Goal: Information Seeking & Learning: Learn about a topic

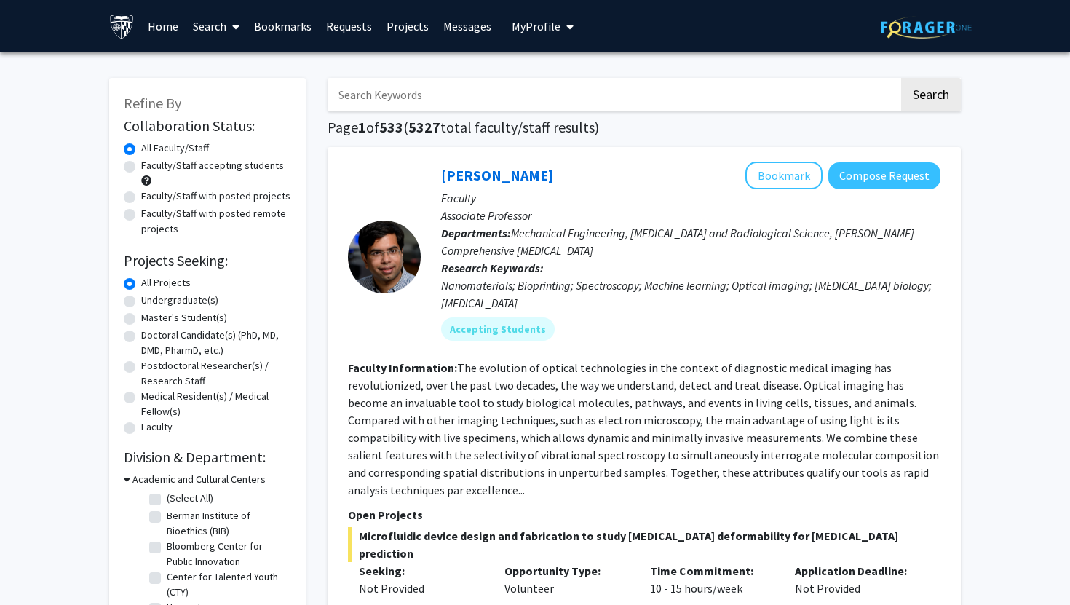
click at [603, 84] on input "Search Keywords" at bounding box center [614, 94] width 572 height 33
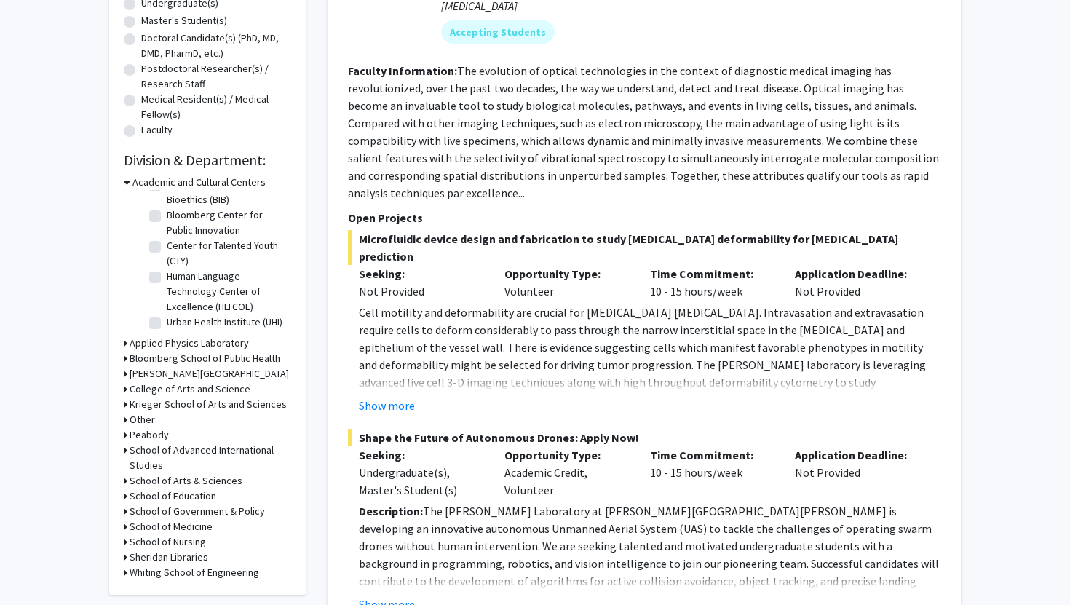
scroll to position [301, 0]
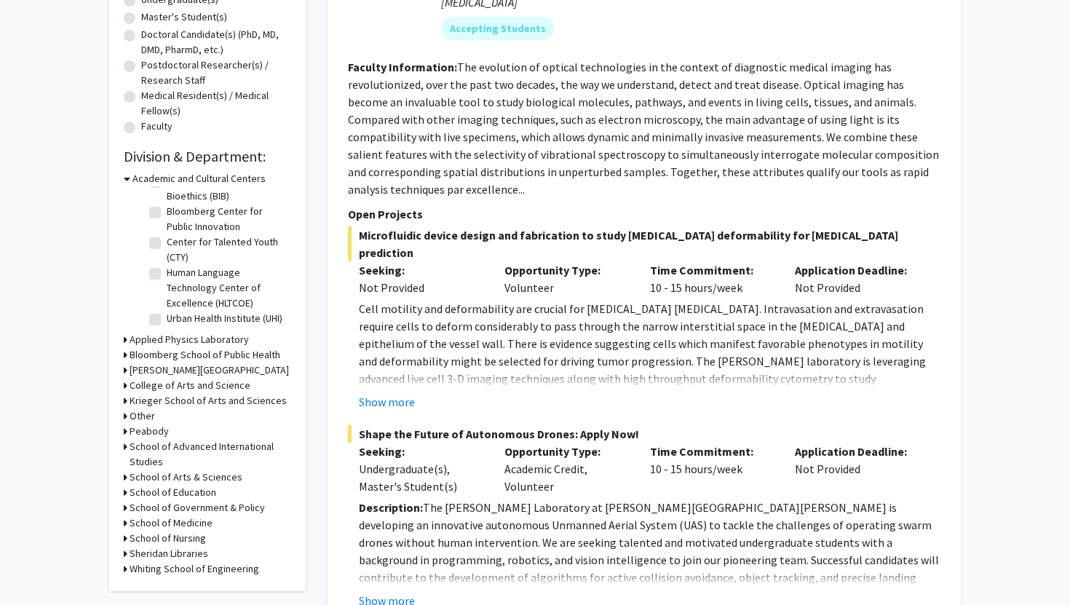
click at [183, 575] on h3 "Whiting School of Engineering" at bounding box center [195, 568] width 130 height 15
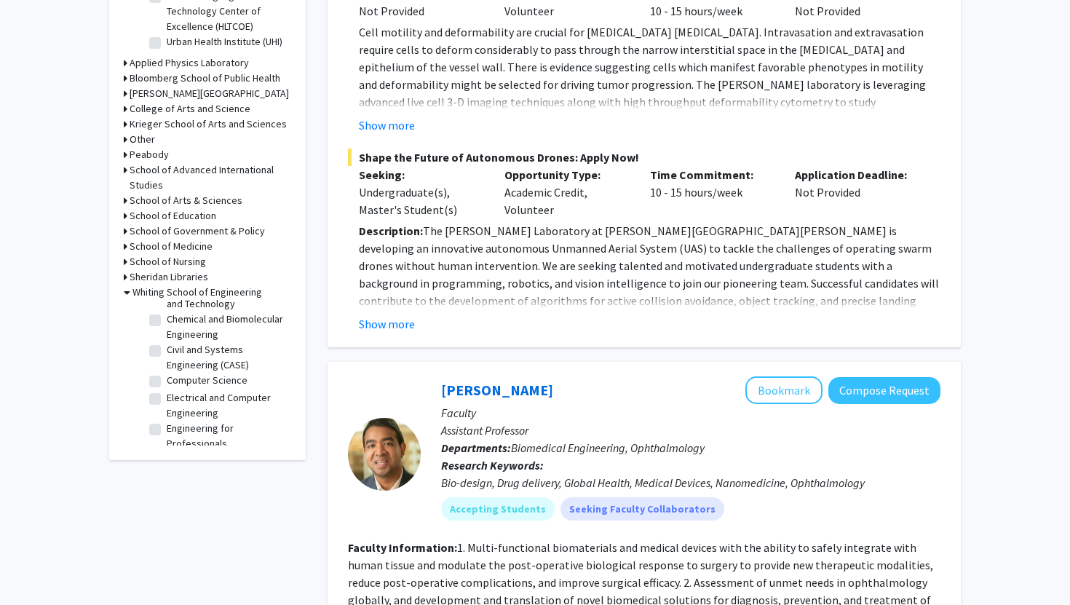
scroll to position [232, 0]
click at [167, 320] on label "Chemical and Biomolecular Engineering" at bounding box center [227, 325] width 121 height 31
click at [167, 320] on input "Chemical and Biomolecular Engineering" at bounding box center [171, 314] width 9 height 9
checkbox input "true"
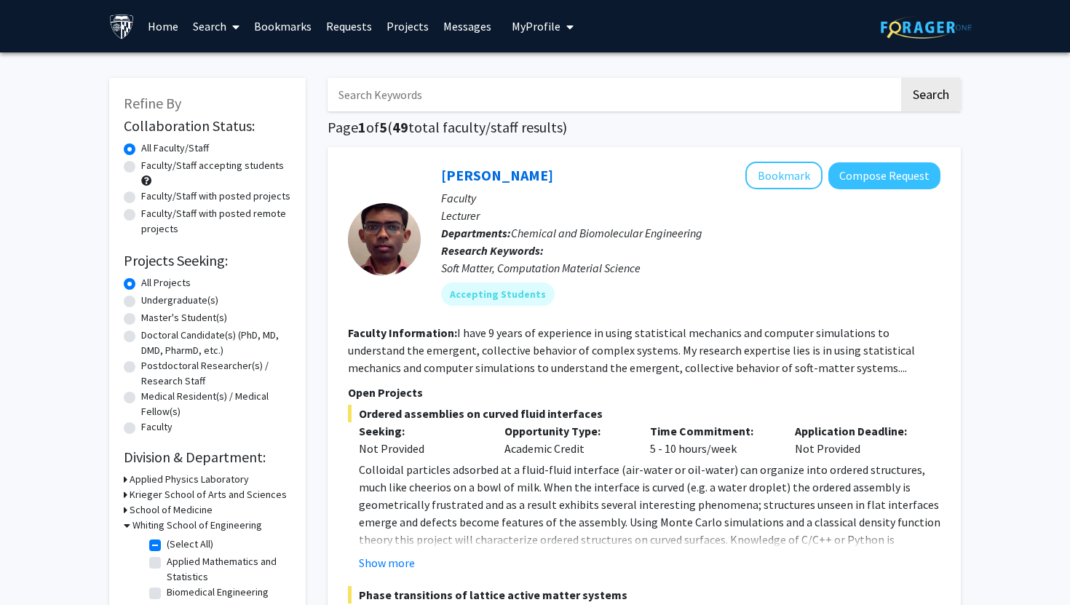
click at [133, 527] on h3 "Whiting School of Engineering" at bounding box center [198, 525] width 130 height 15
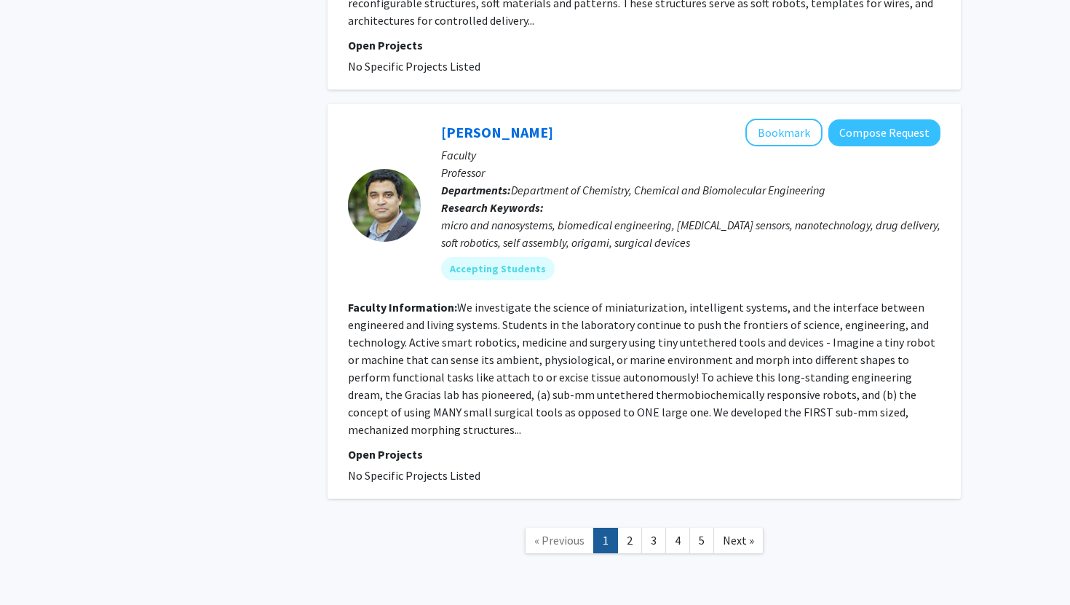
scroll to position [3798, 0]
click at [632, 527] on link "2" at bounding box center [629, 539] width 25 height 25
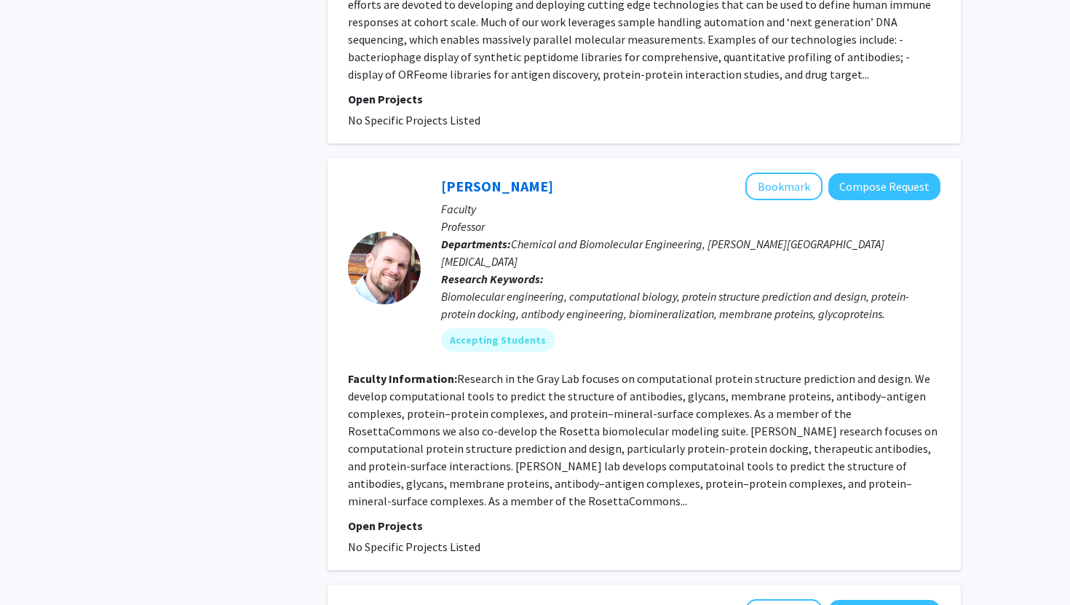
scroll to position [2098, 0]
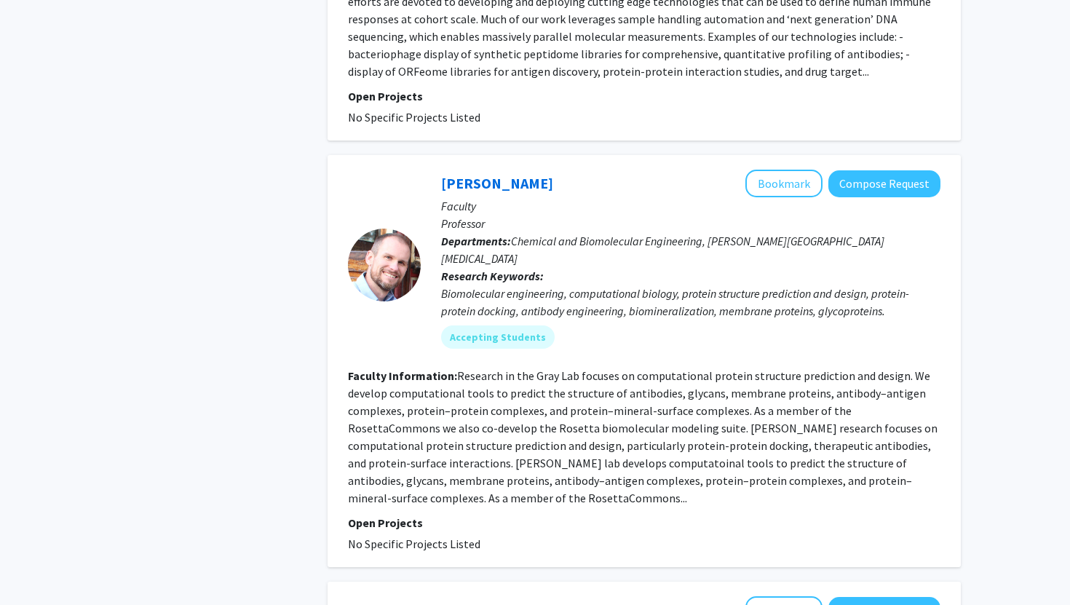
click at [516, 368] on fg-read-more "Research in the Gray Lab focuses on computational protein structure prediction …" at bounding box center [643, 436] width 590 height 137
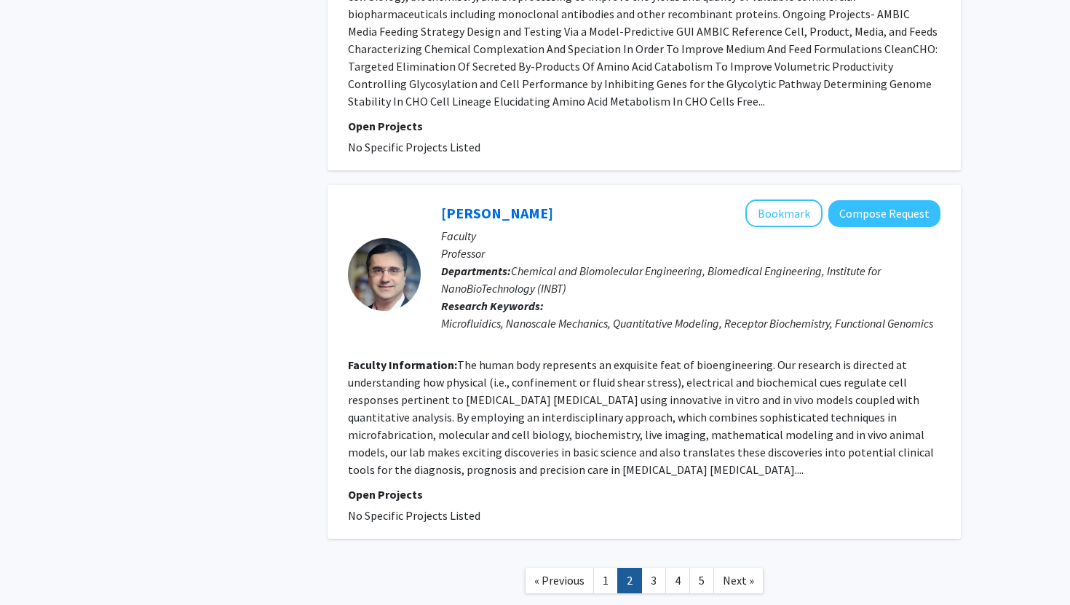
scroll to position [3274, 0]
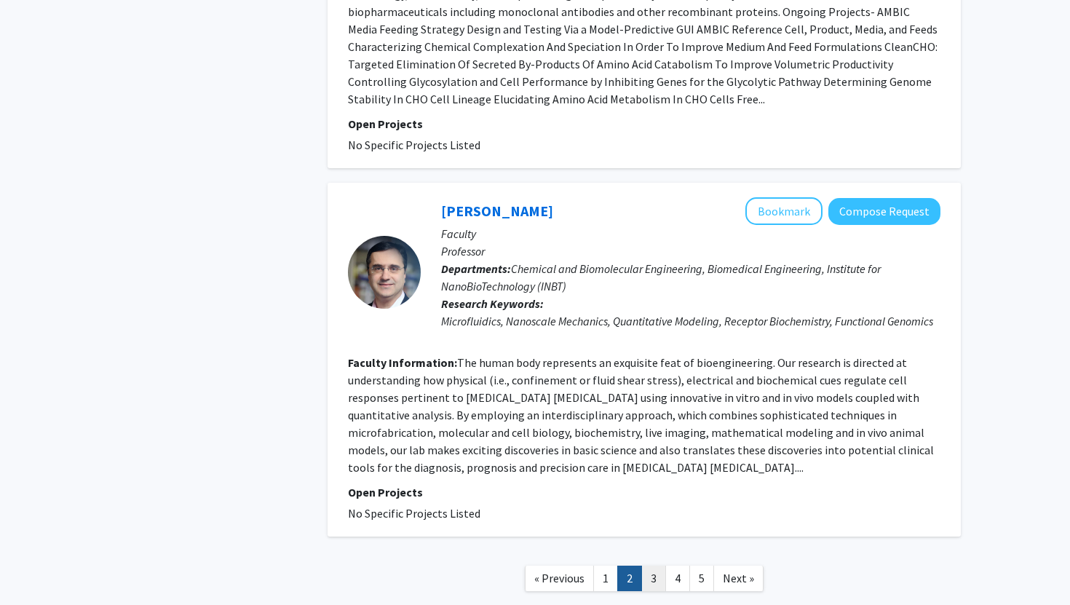
click at [654, 566] on link "3" at bounding box center [653, 578] width 25 height 25
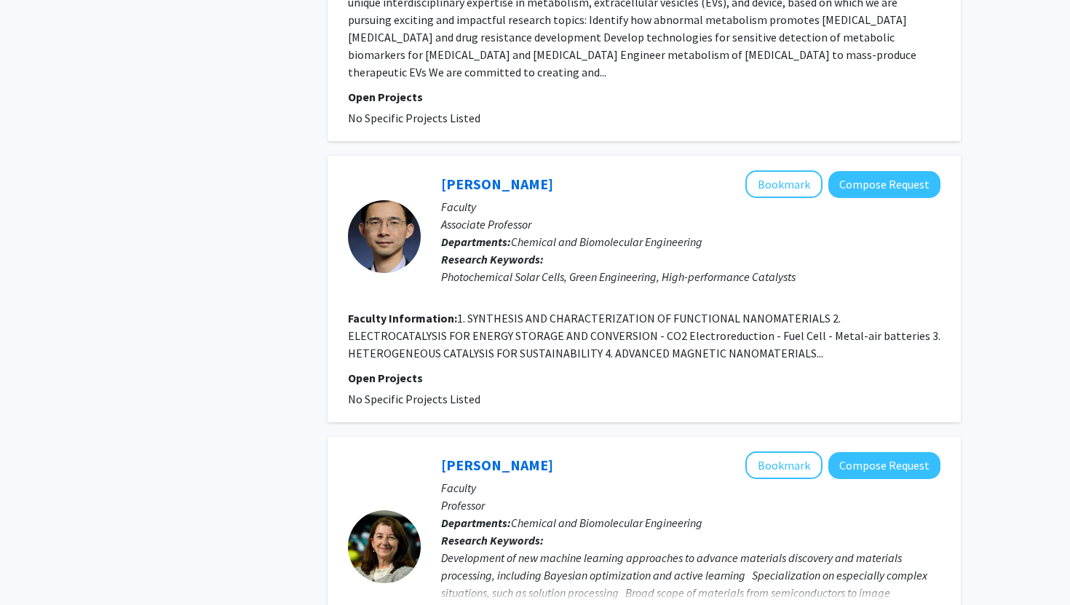
scroll to position [3238, 0]
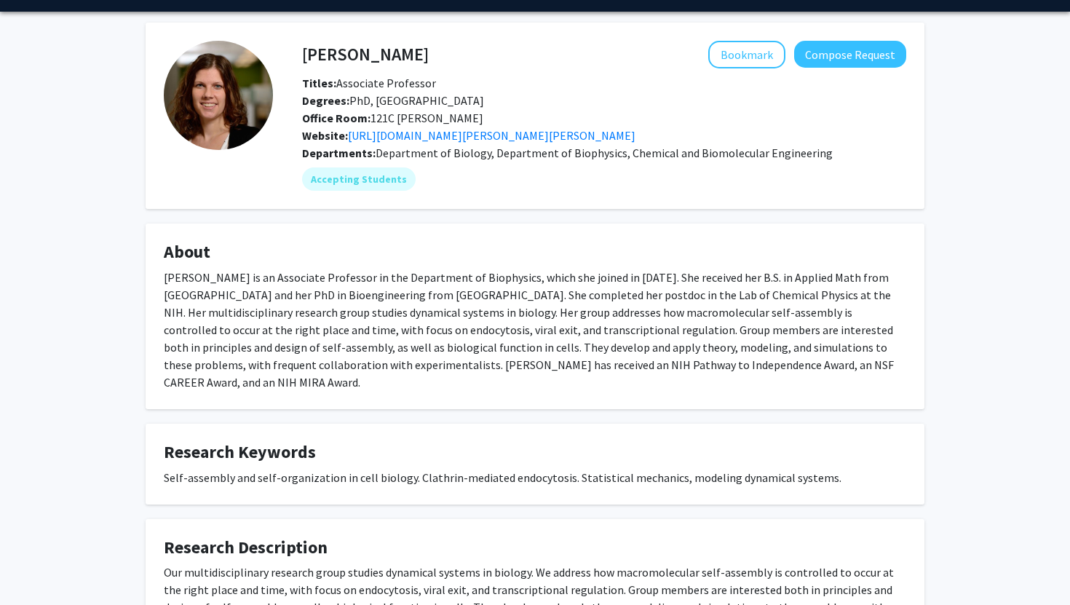
scroll to position [32, 0]
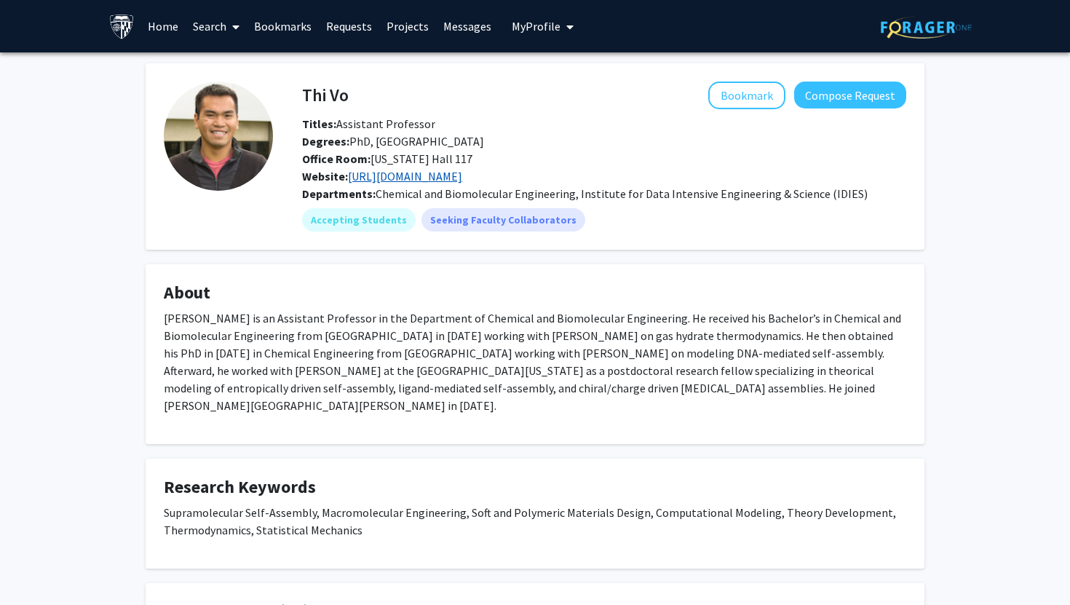
click at [408, 178] on link "https://vogroup.wse.jhu.edu/" at bounding box center [405, 176] width 114 height 15
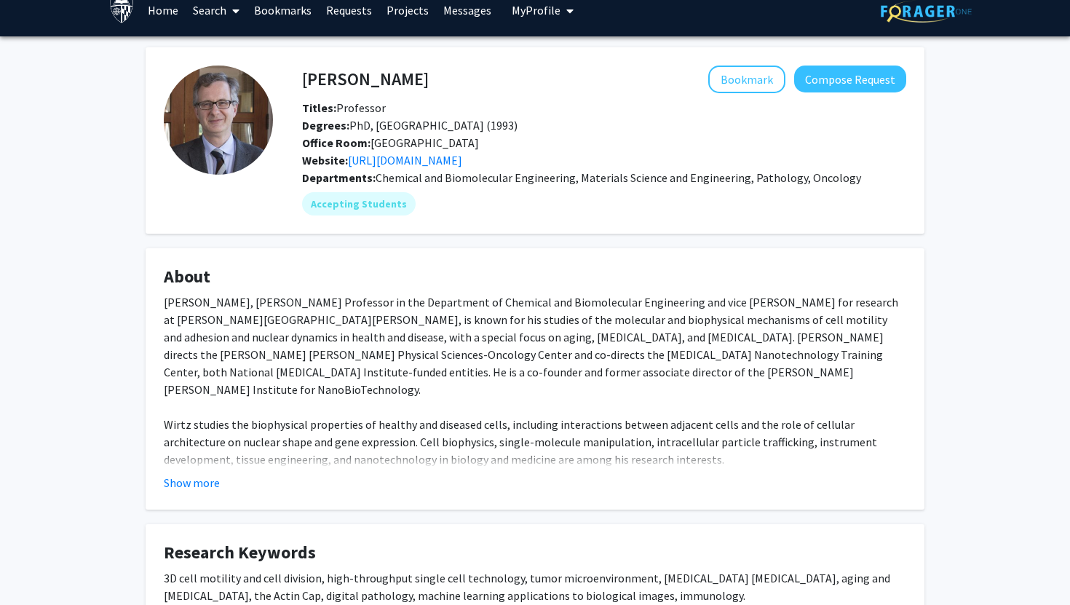
scroll to position [24, 0]
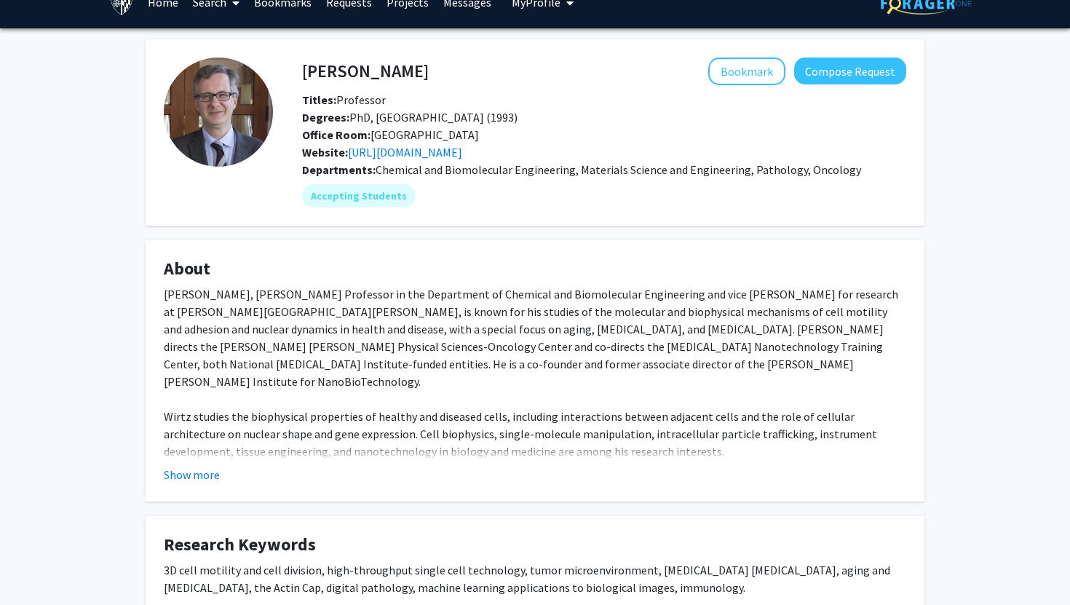
click at [207, 475] on button "Show more" at bounding box center [192, 474] width 56 height 17
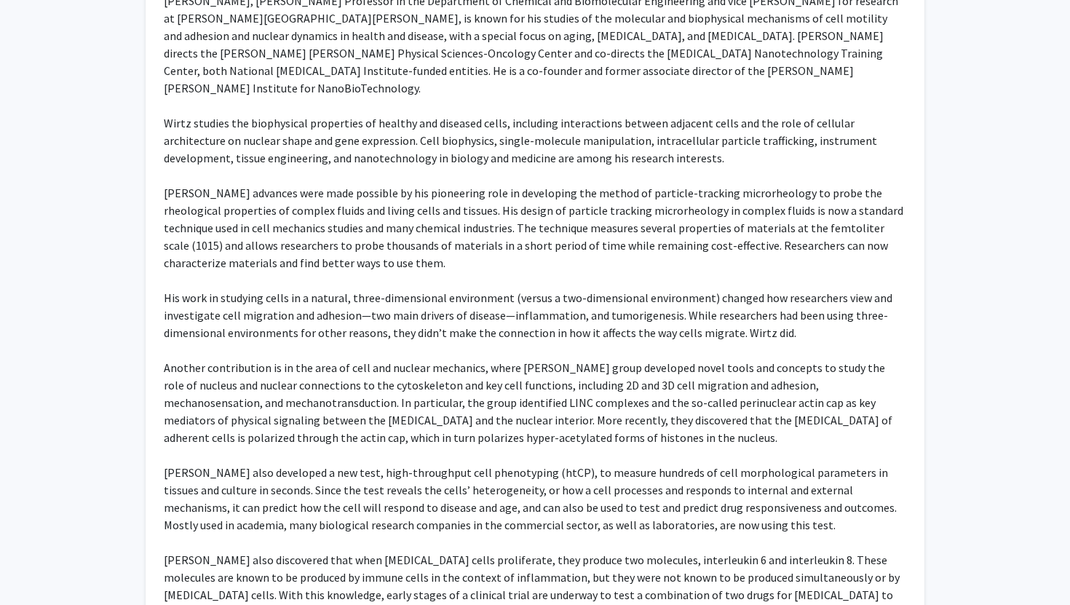
scroll to position [0, 0]
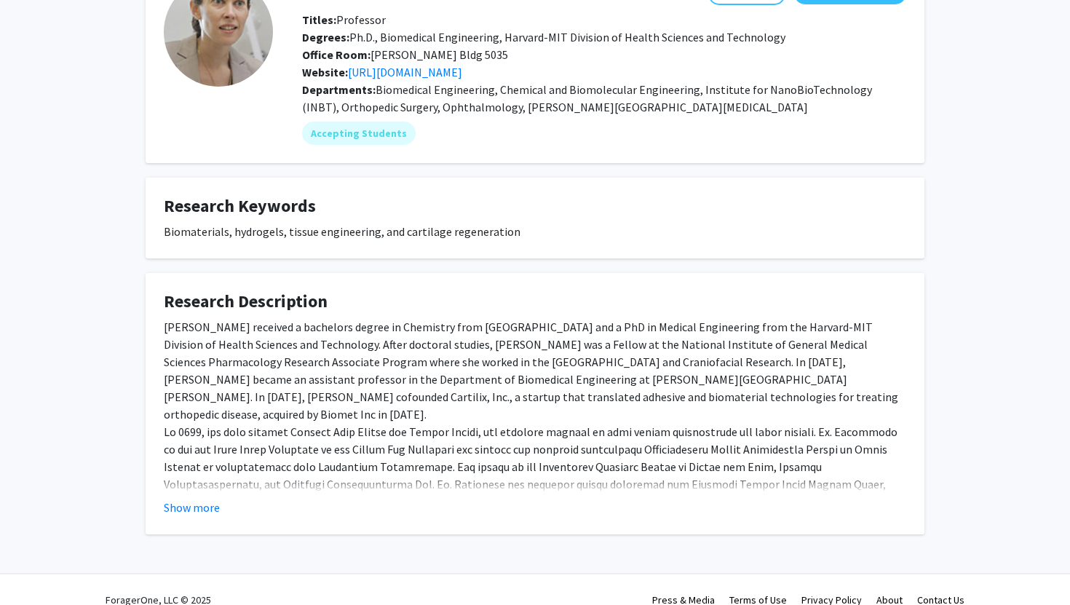
scroll to position [106, 0]
click at [462, 67] on link "http://web1.johnshopkins.edu/JLAB/" at bounding box center [405, 70] width 114 height 15
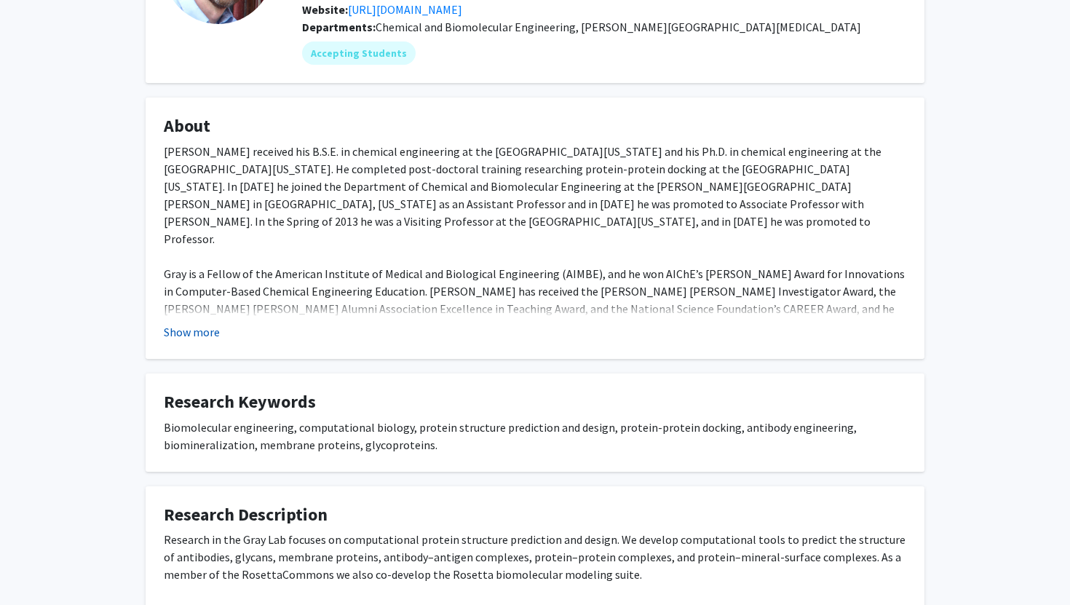
click at [202, 336] on button "Show more" at bounding box center [192, 331] width 56 height 17
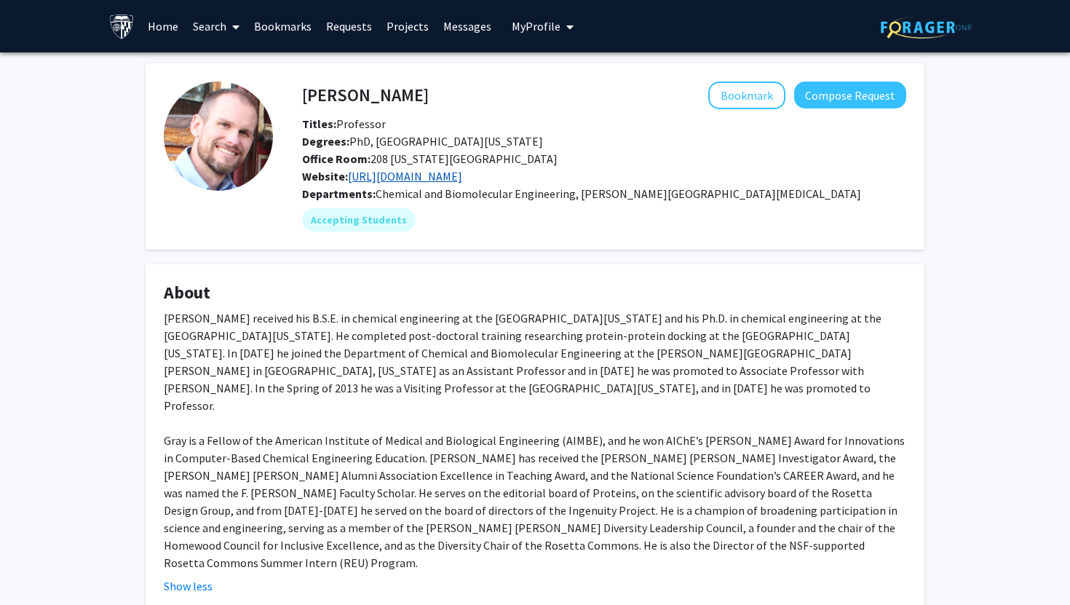
click at [396, 174] on link "[URL][DOMAIN_NAME]" at bounding box center [405, 176] width 114 height 15
